Goal: Task Accomplishment & Management: Complete application form

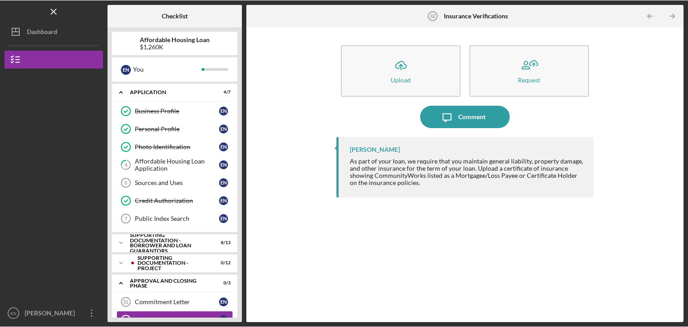
scroll to position [21, 0]
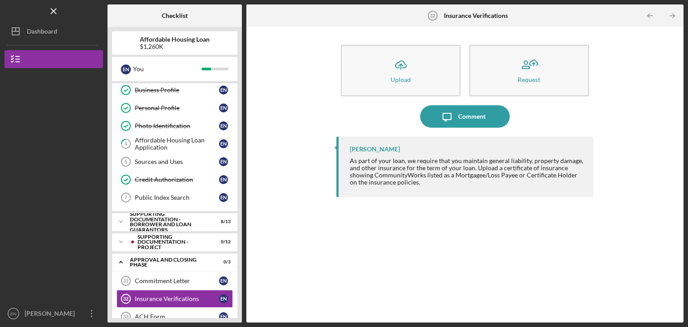
click at [240, 117] on div "Affordable Housing Loan $1,260[PERSON_NAME] You Icon/Expander Application 4 / 7…" at bounding box center [174, 174] width 134 height 295
drag, startPoint x: 240, startPoint y: 117, endPoint x: 134, endPoint y: 143, distance: 108.9
click at [134, 143] on div "Affordable Housing Loan $1,260[PERSON_NAME] You Icon/Expander Application 4 / 7…" at bounding box center [174, 174] width 134 height 295
click at [135, 143] on div "Affordable Housing Loan Application" at bounding box center [177, 144] width 84 height 14
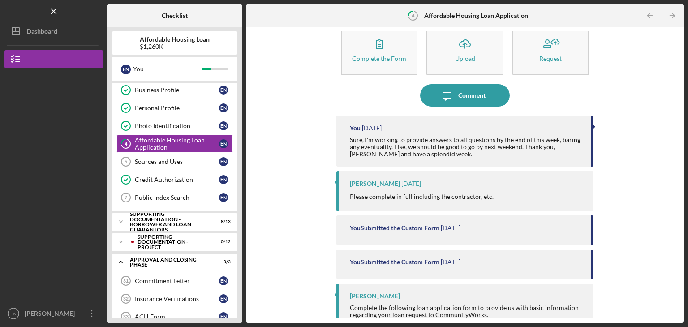
scroll to position [33, 0]
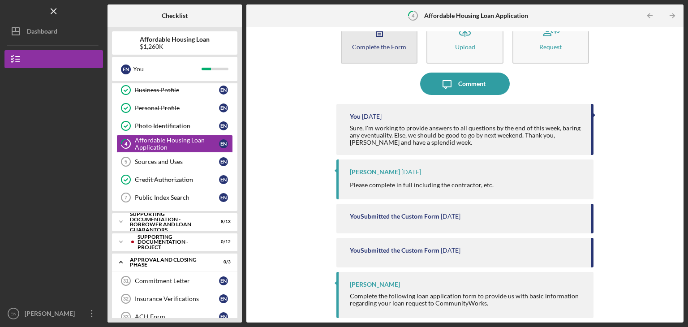
click at [390, 45] on div "Complete the Form" at bounding box center [379, 46] width 54 height 7
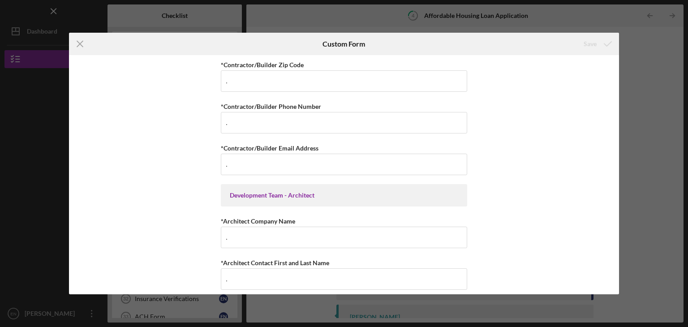
scroll to position [2669, 0]
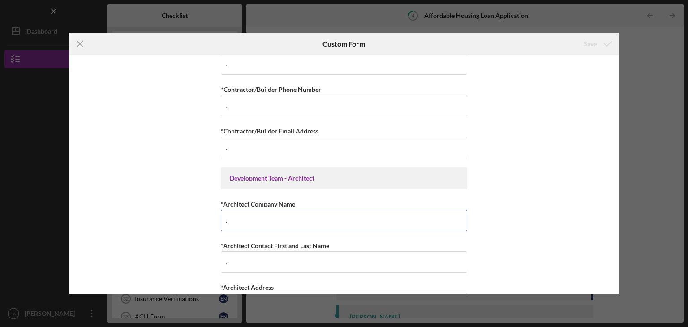
drag, startPoint x: 238, startPoint y: 205, endPoint x: 180, endPoint y: 207, distance: 58.7
click at [180, 207] on div "Summary of Request *Type of Loan Predevelopment Acquisition Acquisition and Reh…" at bounding box center [344, 174] width 550 height 239
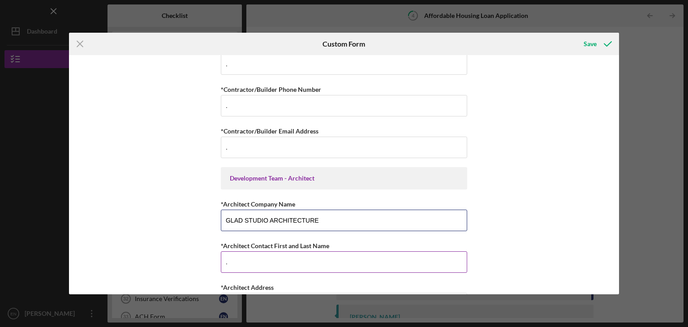
type input "GLAD STUDIO ARCHITECTURE"
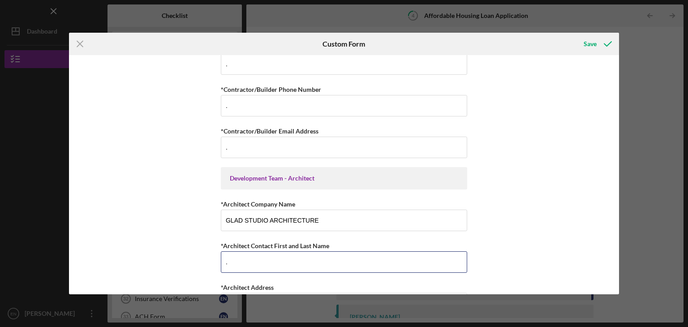
drag, startPoint x: 235, startPoint y: 251, endPoint x: 184, endPoint y: 251, distance: 50.6
click at [184, 251] on div "Summary of Request *Type of Loan Predevelopment Acquisition Acquisition and Reh…" at bounding box center [344, 174] width 550 height 239
click at [291, 251] on input "[PERSON_NAME]" at bounding box center [344, 261] width 246 height 21
type input "[PERSON_NAME]"
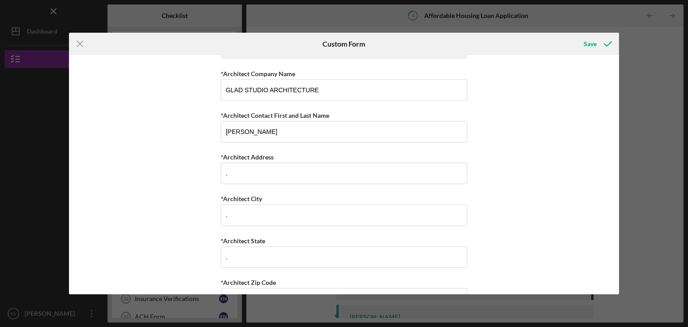
scroll to position [2811, 0]
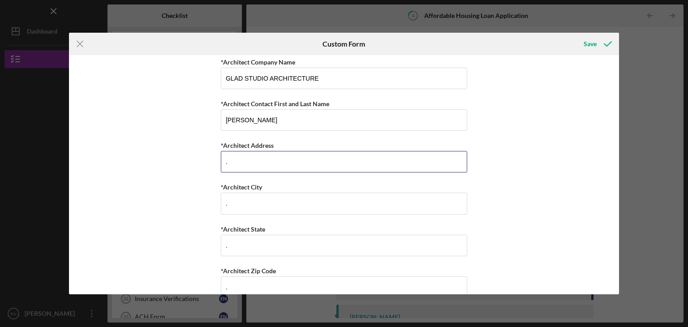
drag, startPoint x: 238, startPoint y: 153, endPoint x: 190, endPoint y: 152, distance: 47.9
click at [190, 152] on div "Summary of Request *Type of Loan Predevelopment Acquisition Acquisition and Reh…" at bounding box center [344, 174] width 550 height 239
type input "[PERSON_NAME], SUN 3, 2003 ETA2"
drag, startPoint x: 236, startPoint y: 194, endPoint x: 197, endPoint y: 191, distance: 39.5
click at [197, 191] on div "Summary of Request *Type of Loan Predevelopment Acquisition Acquisition and Reh…" at bounding box center [344, 174] width 550 height 239
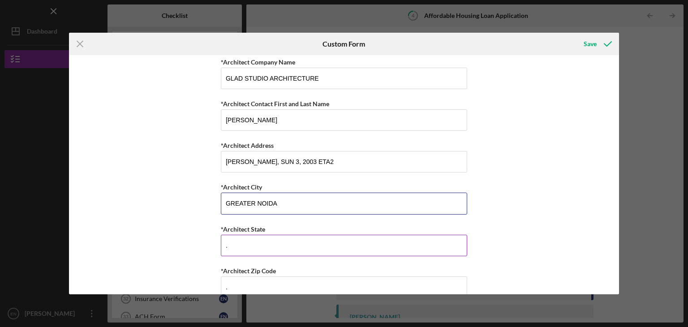
type input "GREATER NOIDA"
drag, startPoint x: 239, startPoint y: 229, endPoint x: 202, endPoint y: 239, distance: 38.1
click at [202, 239] on div "Summary of Request *Type of Loan Predevelopment Acquisition Acquisition and Reh…" at bounding box center [344, 174] width 550 height 239
type input "[GEOGRAPHIC_DATA]"
drag, startPoint x: 236, startPoint y: 275, endPoint x: 197, endPoint y: 278, distance: 39.6
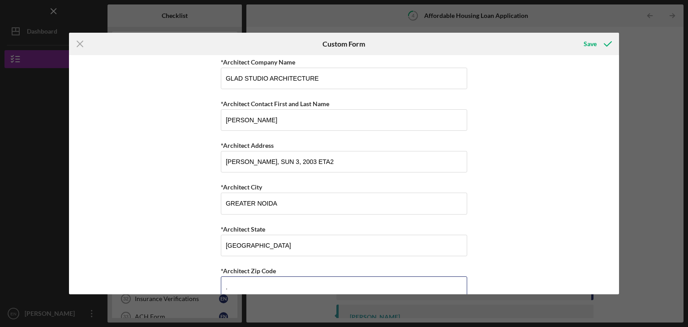
click at [197, 278] on div "Summary of Request *Type of Loan Predevelopment Acquisition Acquisition and Reh…" at bounding box center [344, 174] width 550 height 239
type input "201310"
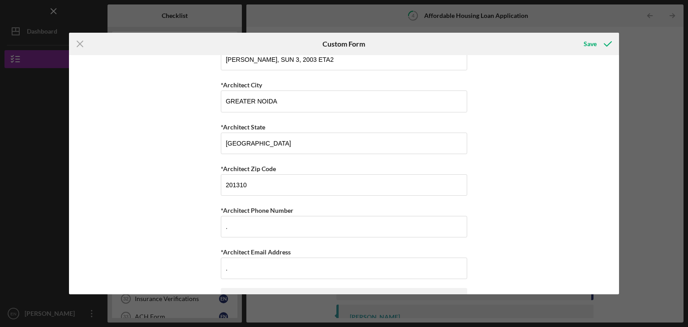
scroll to position [2924, 0]
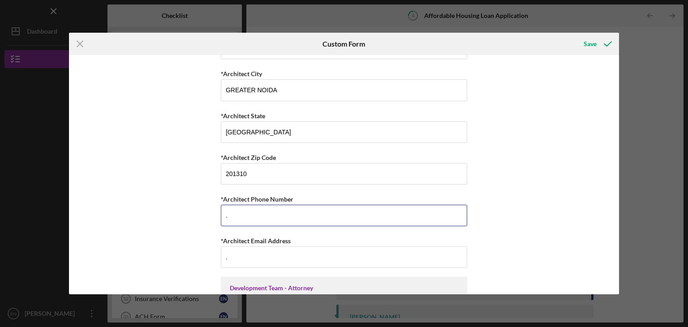
drag, startPoint x: 249, startPoint y: 199, endPoint x: 195, endPoint y: 194, distance: 54.4
click at [195, 194] on div "Summary of Request *Type of Loan Predevelopment Acquisition Acquisition and Reh…" at bounding box center [344, 174] width 550 height 239
paste input "[PHONE_NUMBER]"
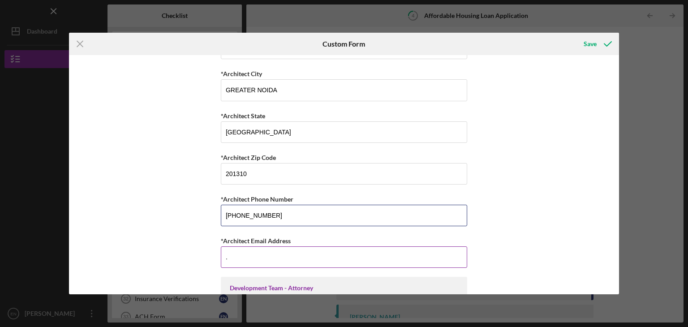
type input "[PHONE_NUMBER]"
click at [252, 248] on input "." at bounding box center [344, 256] width 246 height 21
drag, startPoint x: 244, startPoint y: 245, endPoint x: 188, endPoint y: 238, distance: 56.8
click at [188, 238] on div "Summary of Request *Type of Loan Predevelopment Acquisition Acquisition and Reh…" at bounding box center [344, 174] width 550 height 239
paste input "[EMAIL_ADDRESS][DOMAIN_NAME]"
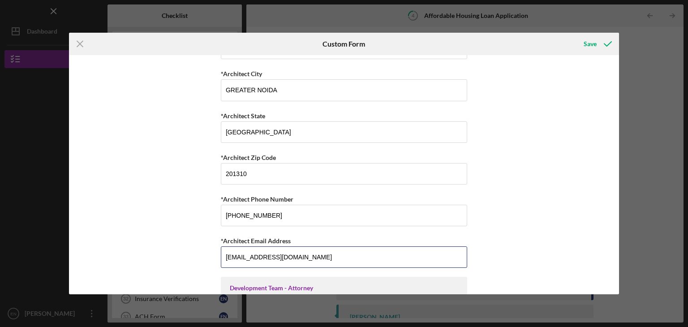
type input "[EMAIL_ADDRESS][DOMAIN_NAME]"
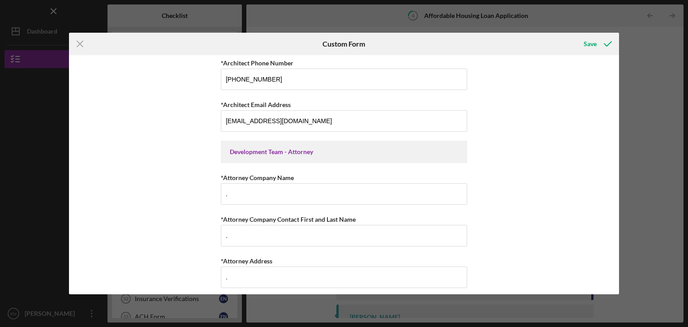
scroll to position [3122, 0]
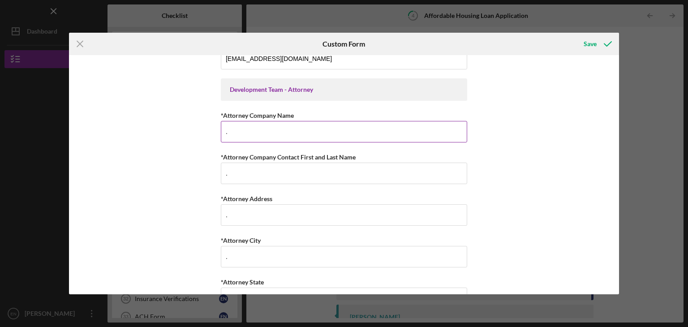
click at [241, 121] on input "." at bounding box center [344, 131] width 246 height 21
type input "SALLE LAW FIRM"
drag, startPoint x: 245, startPoint y: 159, endPoint x: 176, endPoint y: 163, distance: 69.5
click at [176, 163] on div "Summary of Request *Type of Loan Predevelopment Acquisition Acquisition and Reh…" at bounding box center [344, 174] width 550 height 239
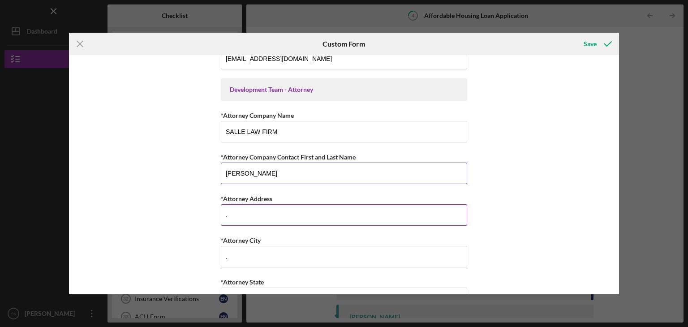
type input "[PERSON_NAME]"
drag, startPoint x: 246, startPoint y: 205, endPoint x: 177, endPoint y: 199, distance: 69.2
click at [177, 199] on div "Summary of Request *Type of Loan Predevelopment Acquisition Acquisition and Reh…" at bounding box center [344, 174] width 550 height 239
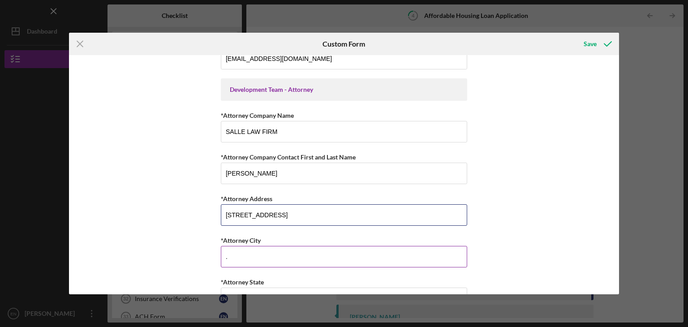
type input "[STREET_ADDRESS]"
click at [235, 248] on input "." at bounding box center [344, 256] width 246 height 21
drag, startPoint x: 235, startPoint y: 248, endPoint x: 214, endPoint y: 246, distance: 21.5
click at [214, 246] on div "Summary of Request *Type of Loan Predevelopment Acquisition Acquisition and Reh…" at bounding box center [344, 174] width 550 height 239
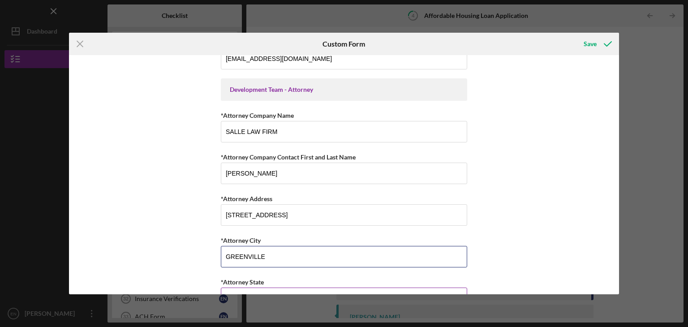
type input "GREENVILLE"
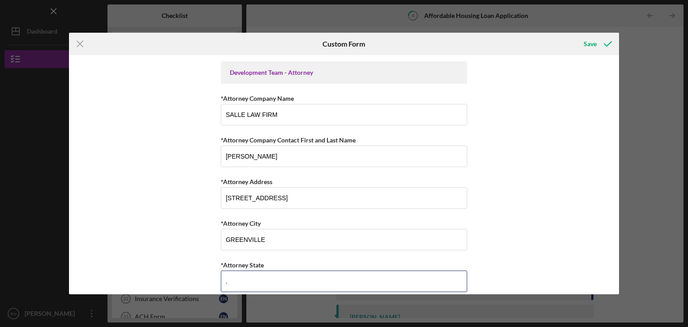
drag, startPoint x: 250, startPoint y: 284, endPoint x: 181, endPoint y: 288, distance: 69.5
click at [181, 288] on div "Summary of Request *Type of Loan Predevelopment Acquisition Acquisition and Reh…" at bounding box center [344, 174] width 550 height 239
type input "[US_STATE]"
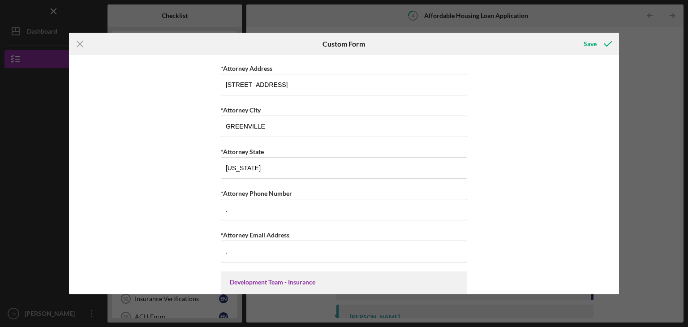
scroll to position [3258, 0]
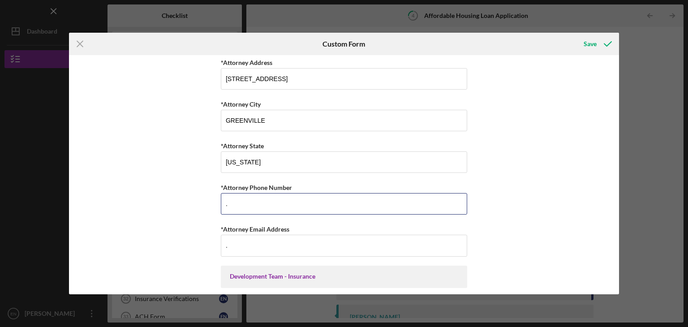
drag, startPoint x: 240, startPoint y: 192, endPoint x: 206, endPoint y: 188, distance: 34.2
click at [206, 188] on div "Summary of Request *Type of Loan Predevelopment Acquisition Acquisition and Reh…" at bounding box center [344, 174] width 550 height 239
type input "8642342901"
drag, startPoint x: 238, startPoint y: 236, endPoint x: 192, endPoint y: 227, distance: 47.4
click at [192, 227] on div "Summary of Request *Type of Loan Predevelopment Acquisition Acquisition and Reh…" at bounding box center [344, 174] width 550 height 239
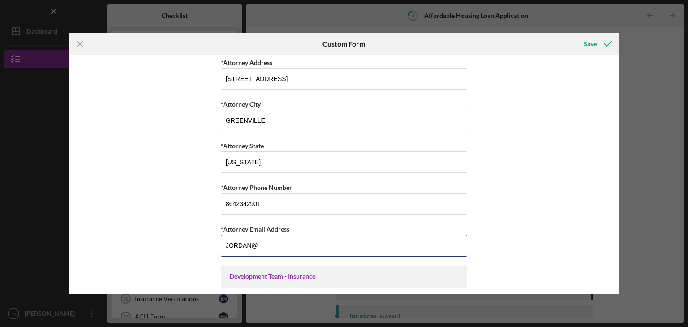
drag, startPoint x: 259, startPoint y: 234, endPoint x: 0, endPoint y: 199, distance: 261.5
click at [0, 199] on div "Icon/Menu Close Custom Form Save Summary of Request *Type of Loan Predevelopmen…" at bounding box center [344, 163] width 688 height 327
type input "[EMAIL_ADDRESS][DOMAIN_NAME]"
click at [598, 42] on icon "submit" at bounding box center [607, 44] width 22 height 22
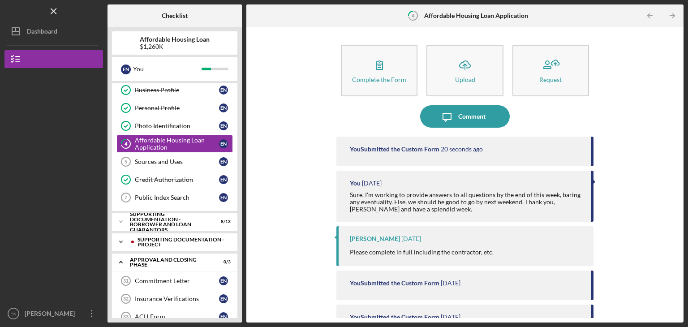
click at [122, 73] on polyline at bounding box center [121, 72] width 3 height 2
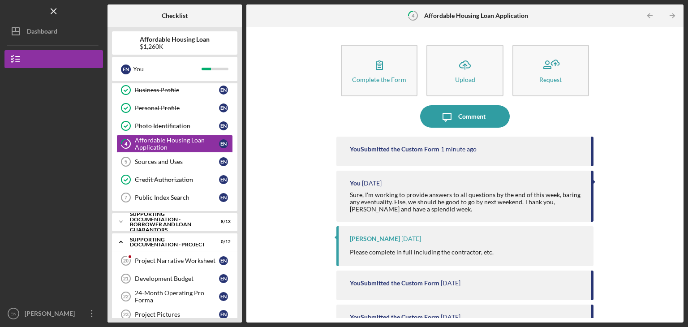
click at [239, 188] on div "Affordable Housing Loan $1,260[PERSON_NAME] You Icon/Expander Application 4 / 7…" at bounding box center [174, 174] width 134 height 295
click at [240, 253] on div "Affordable Housing Loan $1,260[PERSON_NAME] You Icon/Expander Application 4 / 7…" at bounding box center [174, 174] width 134 height 295
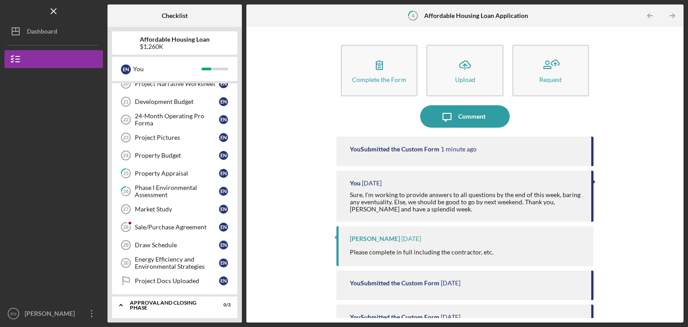
scroll to position [198, 0]
click at [167, 223] on div "Sale/Purchase Agreement" at bounding box center [177, 226] width 84 height 7
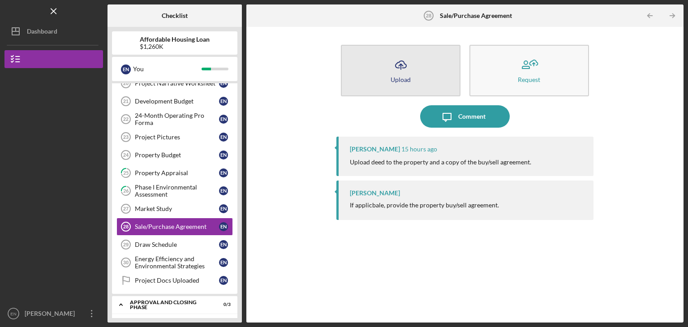
click at [395, 81] on div "Upload" at bounding box center [400, 79] width 20 height 7
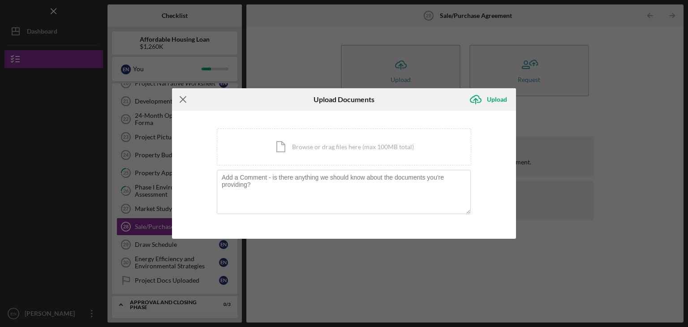
click at [183, 98] on icon "Icon/Menu Close" at bounding box center [183, 99] width 22 height 22
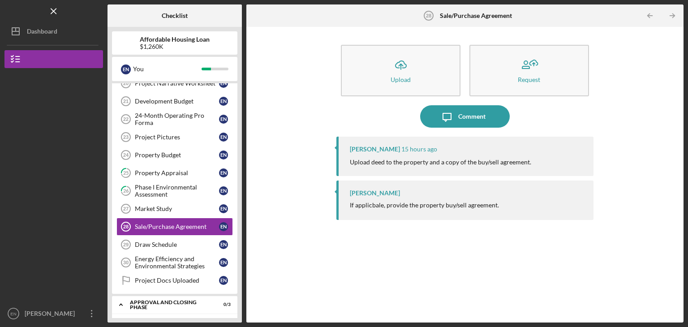
click at [324, 281] on div "Icon/Upload Upload Request Icon/Message Comment [PERSON_NAME] 15 hours ago Uplo…" at bounding box center [465, 174] width 428 height 286
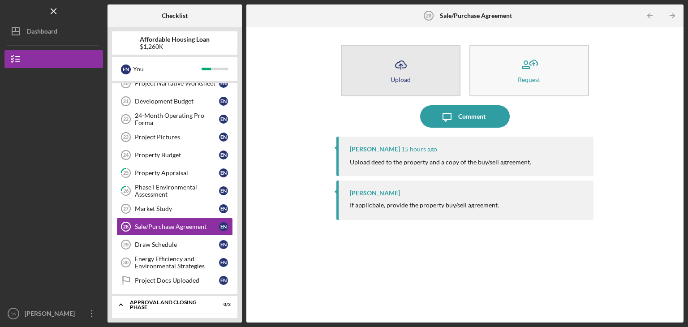
click at [406, 83] on button "Icon/Upload Upload" at bounding box center [401, 70] width 120 height 51
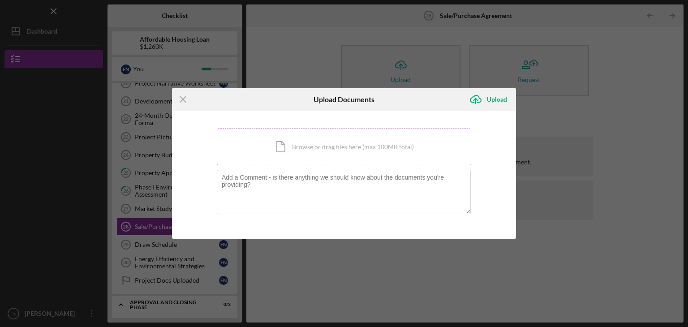
click at [335, 148] on div "Icon/Document Browse or drag files here (max 100MB total) Tap to choose files o…" at bounding box center [344, 146] width 254 height 37
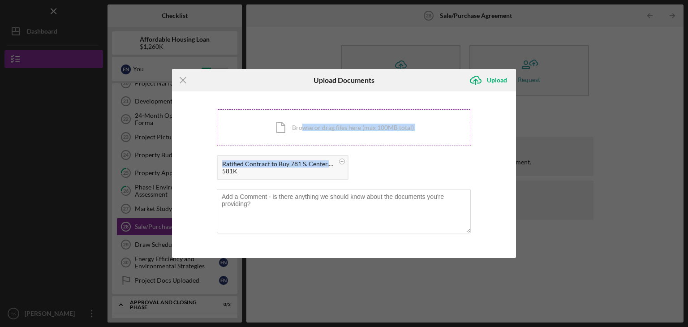
drag, startPoint x: 373, startPoint y: 163, endPoint x: 301, endPoint y: 129, distance: 79.7
click at [301, 129] on div "Icon/Document Browse or drag files here (max 100MB total) Tap to choose files o…" at bounding box center [344, 146] width 254 height 75
click at [301, 129] on div "Icon/Document Browse or drag files here (max 100MB total) Tap to choose files o…" at bounding box center [344, 127] width 254 height 37
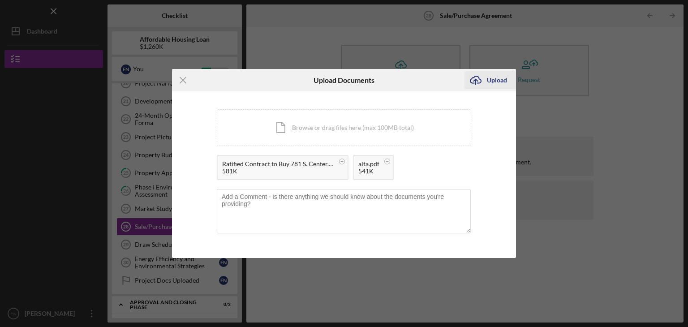
click at [493, 77] on div "Upload" at bounding box center [497, 80] width 20 height 18
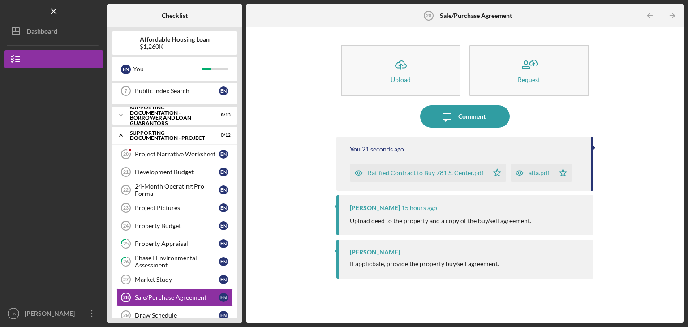
scroll to position [130, 0]
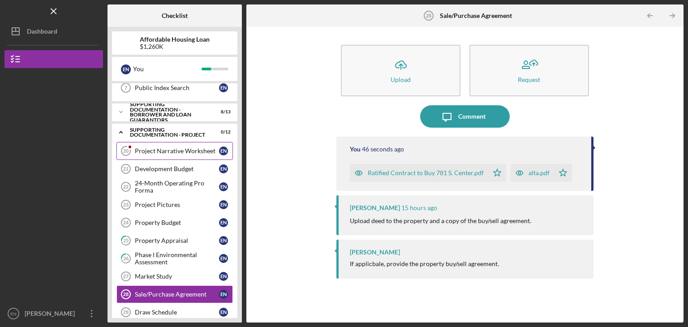
click at [175, 152] on div "Project Narrative Worksheet" at bounding box center [177, 150] width 84 height 7
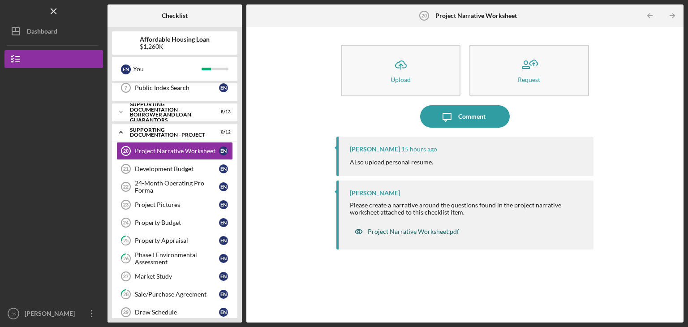
click at [404, 230] on div "Project Narrative Worksheet.pdf" at bounding box center [413, 231] width 91 height 7
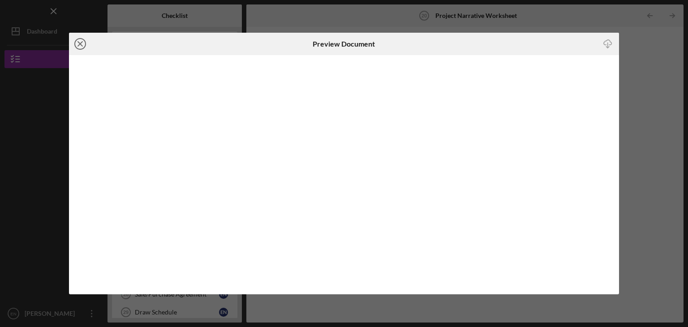
click at [75, 43] on circle at bounding box center [80, 43] width 11 height 11
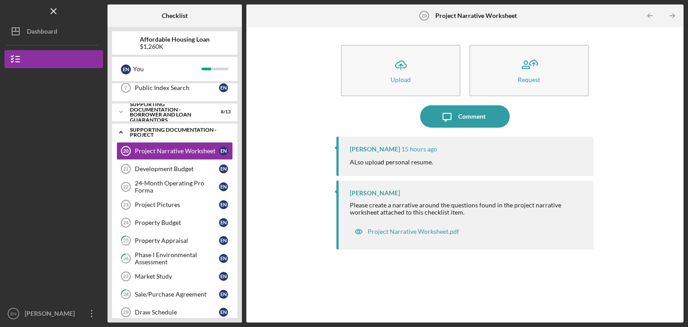
click at [171, 131] on div "Supporting Documentation - Project" at bounding box center [178, 132] width 96 height 10
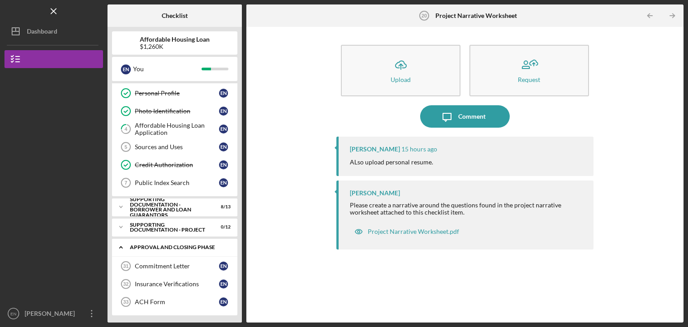
click at [118, 243] on icon "Icon/Expander" at bounding box center [121, 247] width 18 height 18
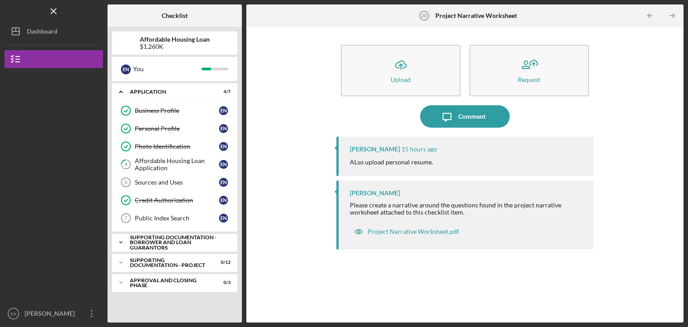
click at [119, 239] on icon "Icon/Expander" at bounding box center [121, 242] width 18 height 18
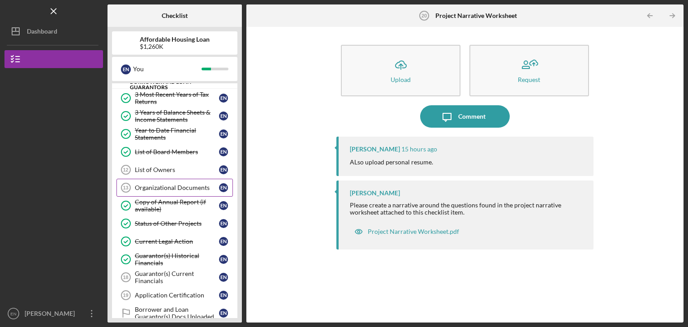
scroll to position [213, 0]
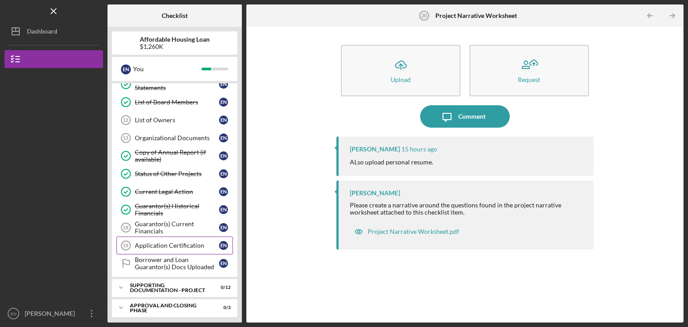
click at [165, 242] on div "Application Certification" at bounding box center [177, 245] width 84 height 7
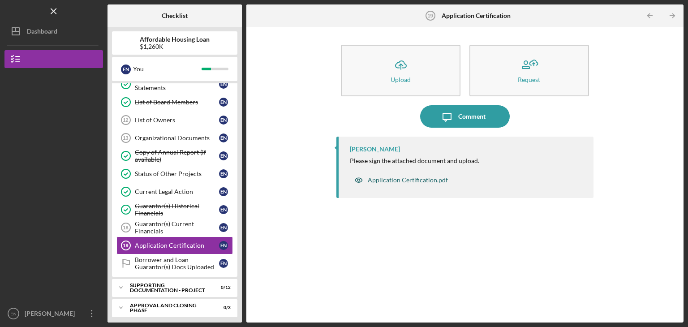
click at [400, 180] on div "Application Certification.pdf" at bounding box center [408, 179] width 80 height 7
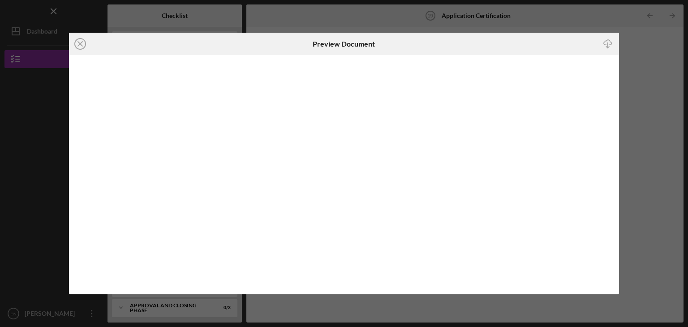
click at [652, 64] on div "Icon/Close Preview Document Icon/Download" at bounding box center [344, 163] width 688 height 327
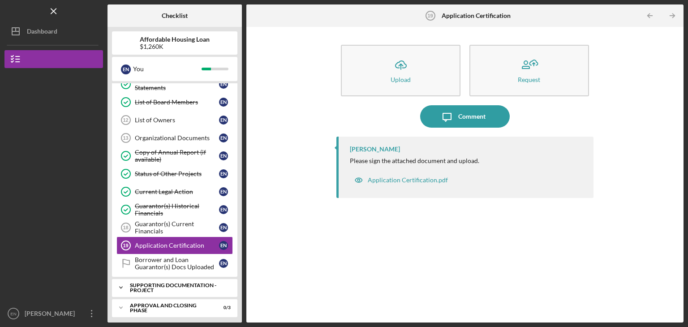
click at [210, 283] on div "Supporting Documentation - Project" at bounding box center [178, 287] width 96 height 10
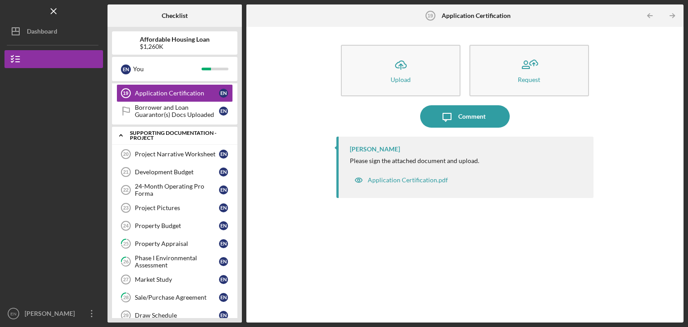
scroll to position [365, 0]
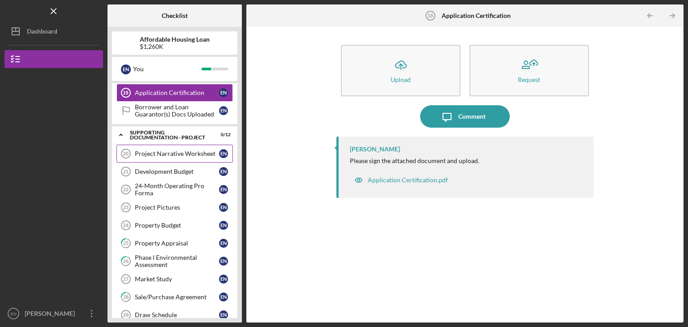
click at [176, 152] on div "Project Narrative Worksheet" at bounding box center [177, 153] width 84 height 7
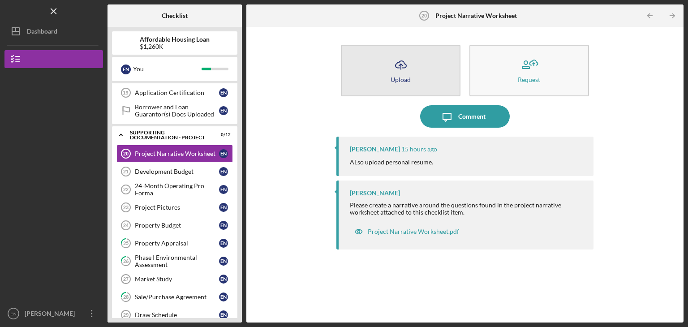
click at [409, 77] on div "Upload" at bounding box center [400, 79] width 20 height 7
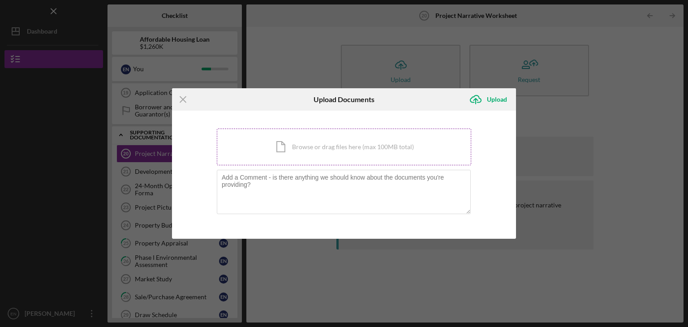
click at [296, 143] on div "Icon/Document Browse or drag files here (max 100MB total) Tap to choose files o…" at bounding box center [344, 146] width 254 height 37
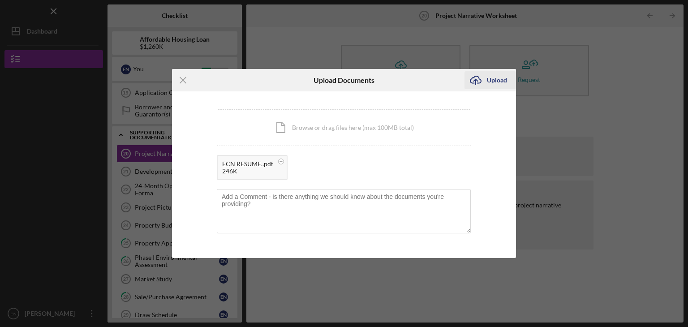
click at [495, 81] on div "Upload" at bounding box center [497, 80] width 20 height 18
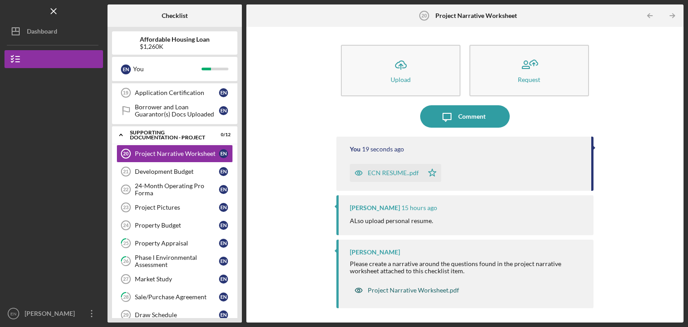
click at [423, 288] on div "Project Narrative Worksheet.pdf" at bounding box center [413, 289] width 91 height 7
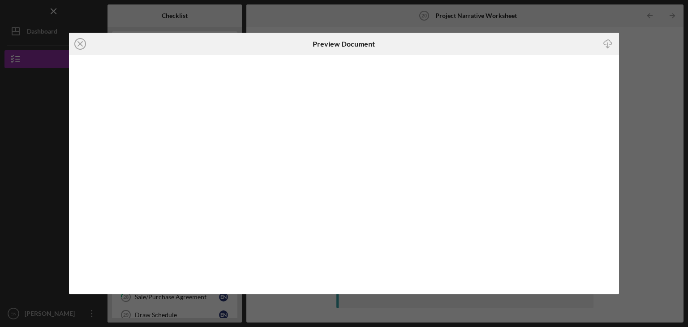
click at [625, 43] on div "Icon/Close Preview Document Icon/Download" at bounding box center [344, 163] width 688 height 327
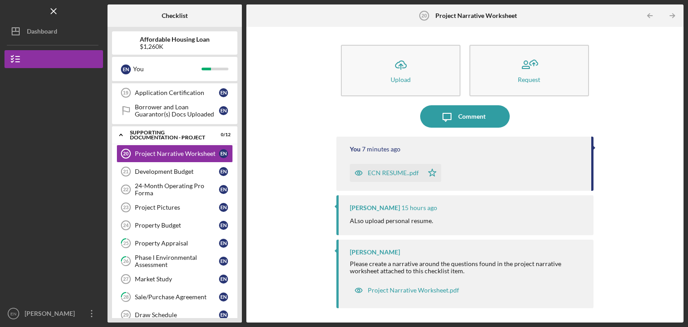
drag, startPoint x: 659, startPoint y: 153, endPoint x: 658, endPoint y: 149, distance: 4.7
click at [658, 149] on div "Icon/Upload Upload Request Icon/Message Comment You 7 minutes ago ECN RESUME..p…" at bounding box center [465, 174] width 428 height 286
click at [403, 291] on div "Project Narrative Worksheet.pdf" at bounding box center [413, 289] width 91 height 7
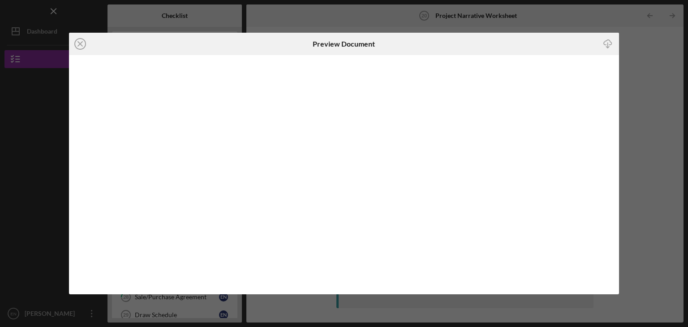
click at [587, 19] on div "Icon/Close Preview Document Icon/Download" at bounding box center [344, 163] width 688 height 327
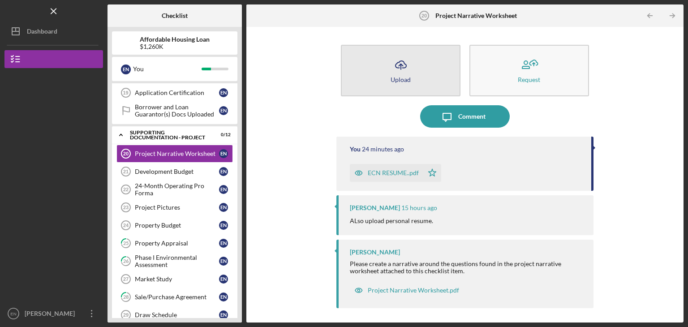
click at [410, 81] on button "Icon/Upload Upload" at bounding box center [401, 70] width 120 height 51
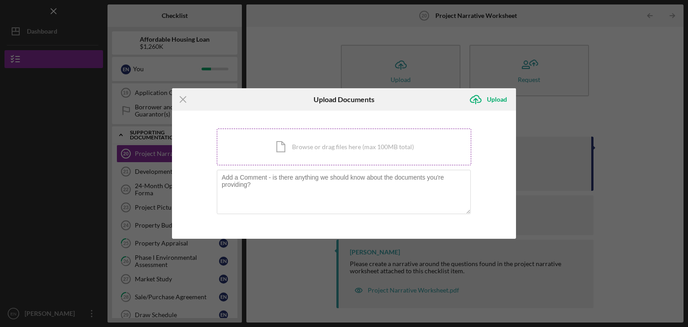
click at [335, 146] on div "Icon/Document Browse or drag files here (max 100MB total) Tap to choose files o…" at bounding box center [344, 146] width 254 height 37
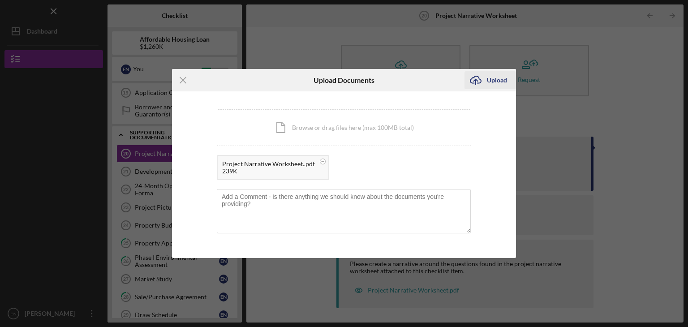
click at [492, 84] on div "Upload" at bounding box center [497, 80] width 20 height 18
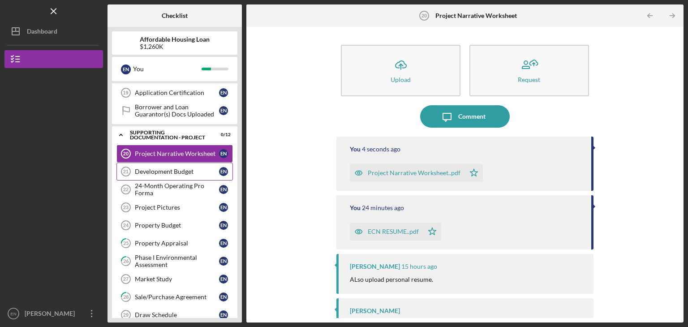
click at [161, 169] on div "Development Budget" at bounding box center [177, 171] width 84 height 7
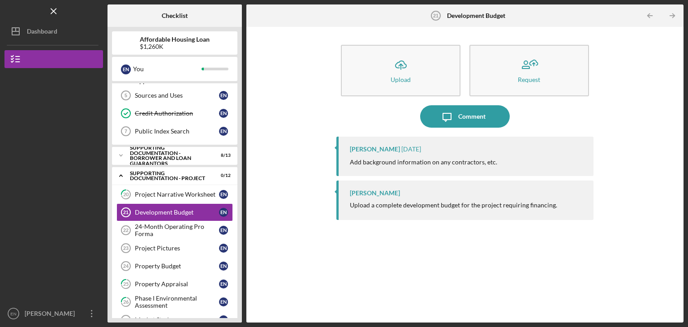
scroll to position [89, 0]
